Goal: Find specific page/section: Find specific page/section

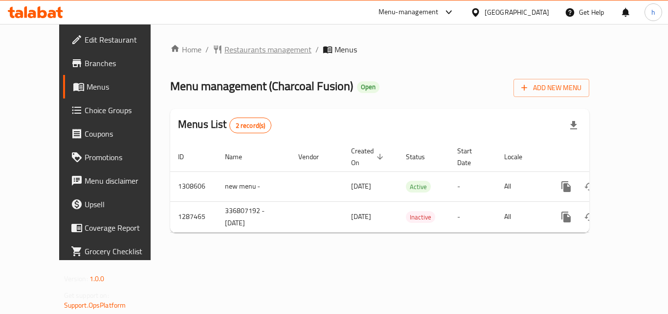
click at [225, 50] on span "Restaurants management" at bounding box center [268, 50] width 87 height 12
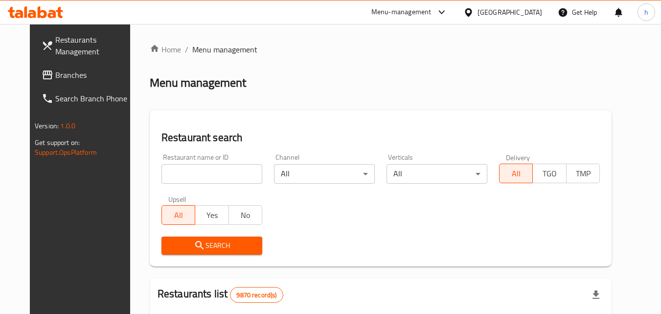
click at [190, 171] on input "search" at bounding box center [211, 174] width 101 height 20
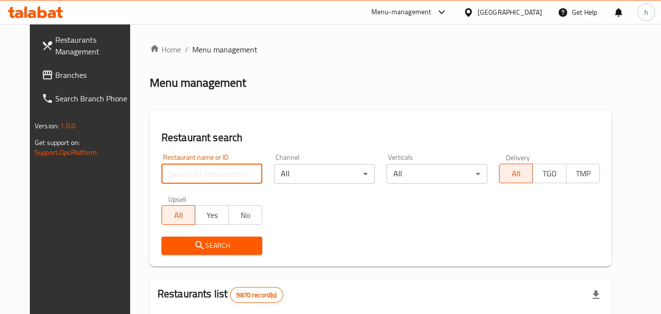
paste input "696725"
type input "696725"
click button "Search" at bounding box center [211, 245] width 101 height 18
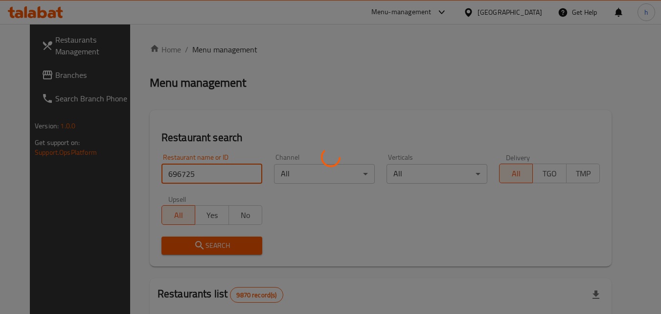
click button "Search" at bounding box center [211, 245] width 101 height 18
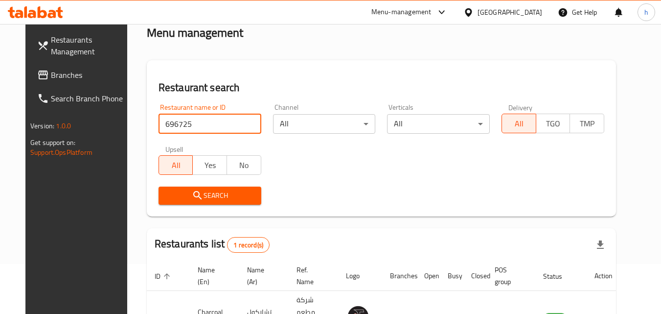
scroll to position [115, 0]
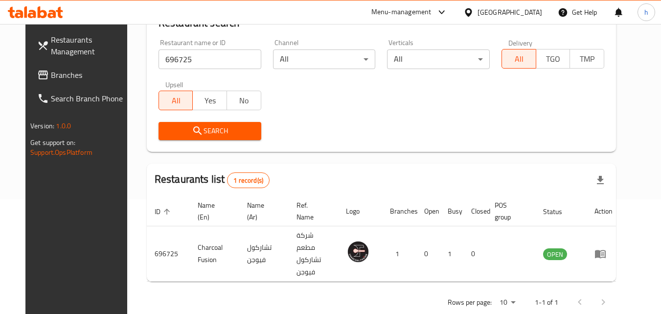
click at [536, 12] on div "[GEOGRAPHIC_DATA]" at bounding box center [510, 12] width 65 height 11
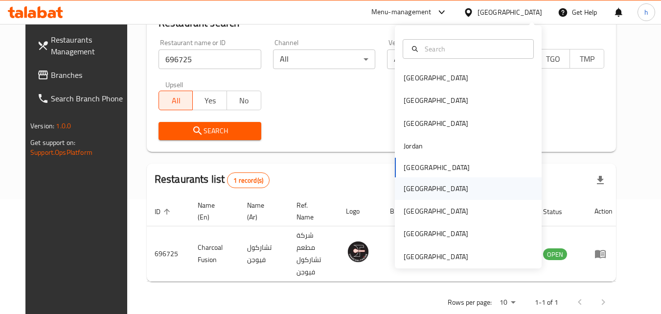
click at [422, 185] on div "[GEOGRAPHIC_DATA]" at bounding box center [436, 188] width 80 height 23
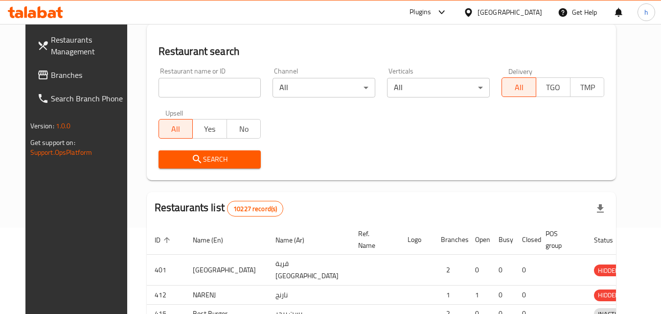
scroll to position [115, 0]
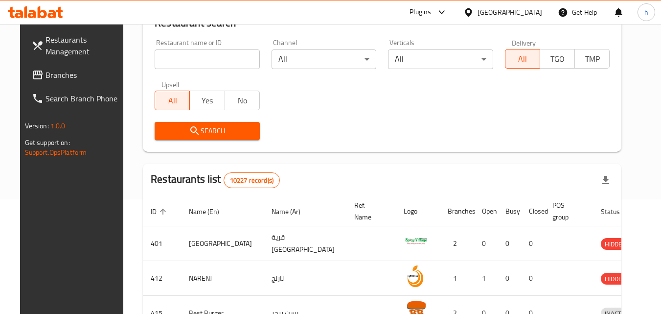
click at [59, 79] on span "Branches" at bounding box center [84, 75] width 77 height 12
